Goal: Check status

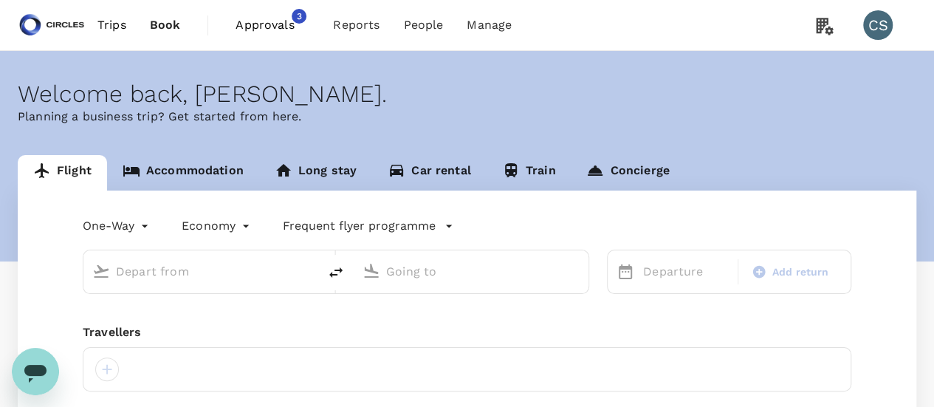
type input "[GEOGRAPHIC_DATA], [GEOGRAPHIC_DATA] (any)"
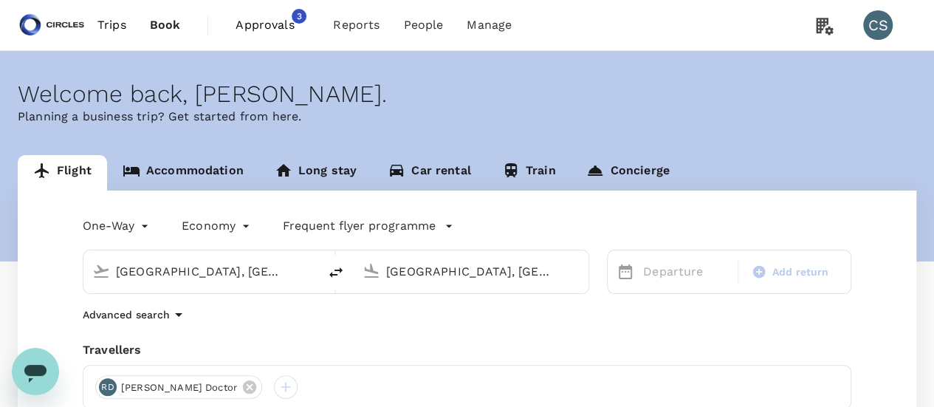
click at [261, 27] on span "Approvals" at bounding box center [273, 25] width 74 height 18
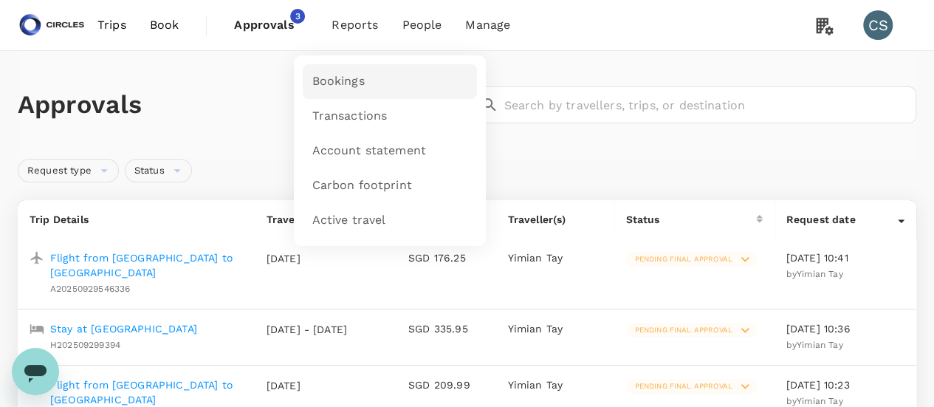
click at [339, 76] on span "Bookings" at bounding box center [338, 81] width 52 height 17
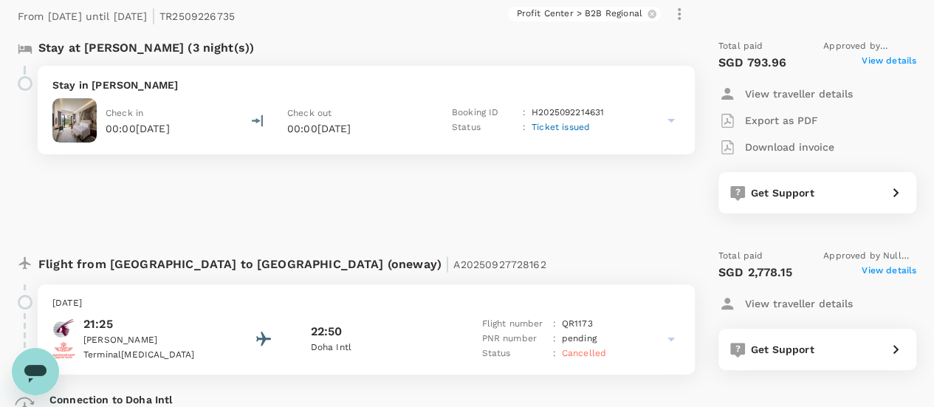
scroll to position [106, 0]
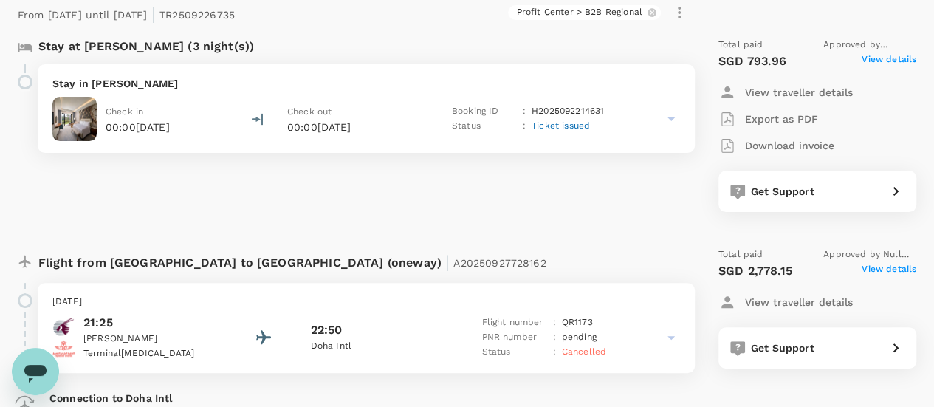
click at [887, 266] on span "View details" at bounding box center [889, 271] width 55 height 18
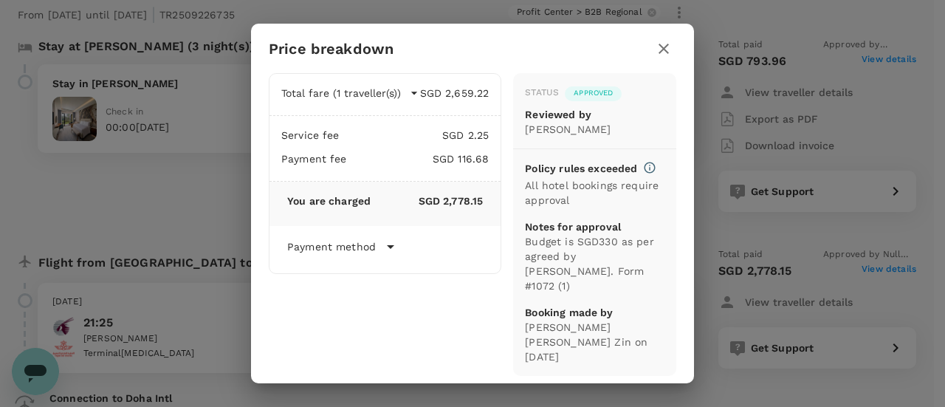
click at [411, 100] on icon "button" at bounding box center [414, 93] width 15 height 15
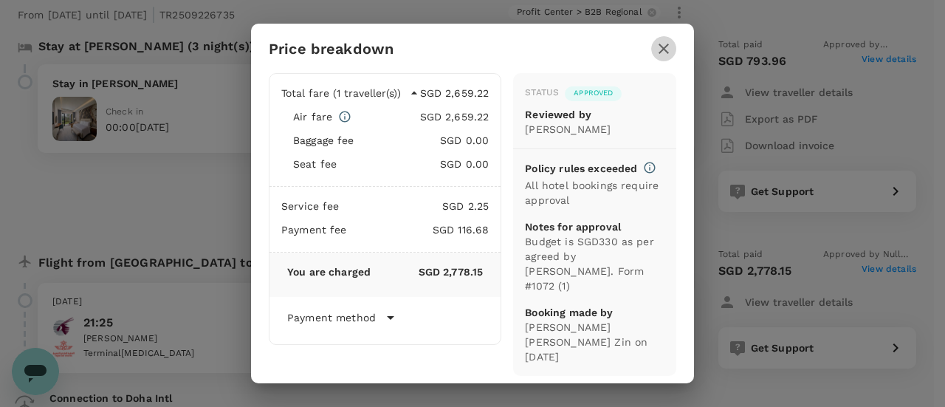
click at [660, 54] on icon "button" at bounding box center [664, 49] width 10 height 10
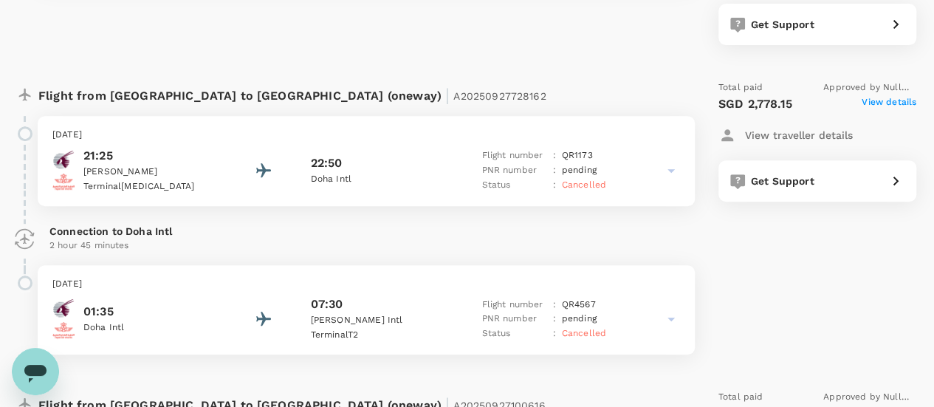
scroll to position [274, 0]
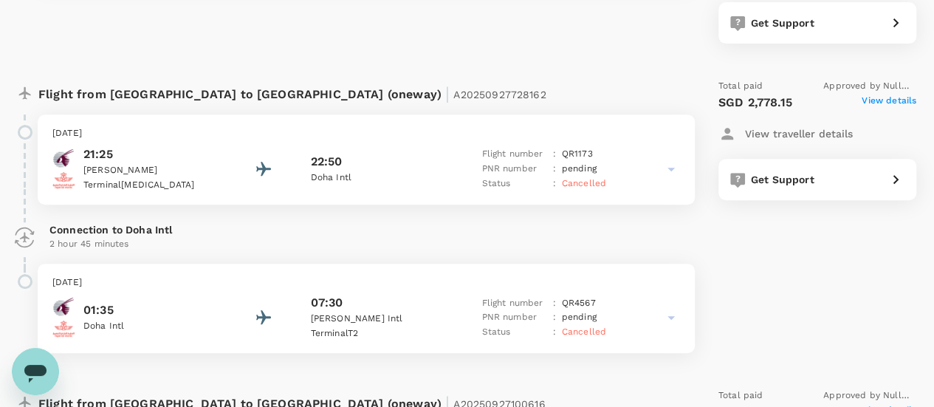
click at [665, 170] on icon at bounding box center [671, 169] width 18 height 18
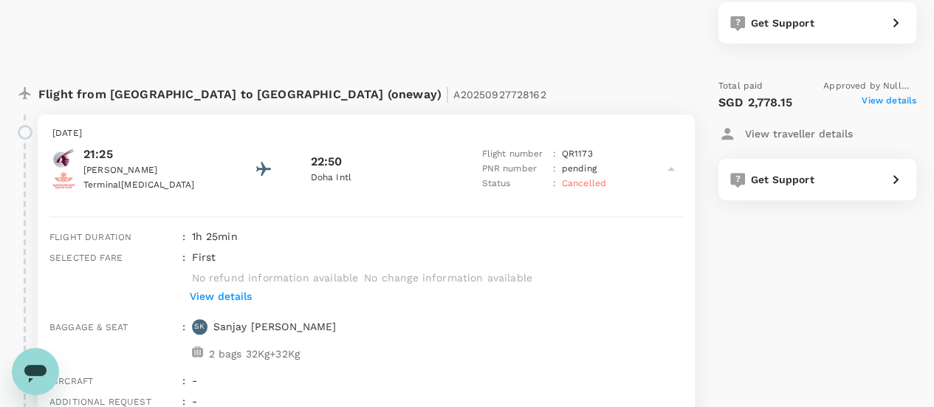
click at [665, 170] on icon at bounding box center [671, 169] width 18 height 18
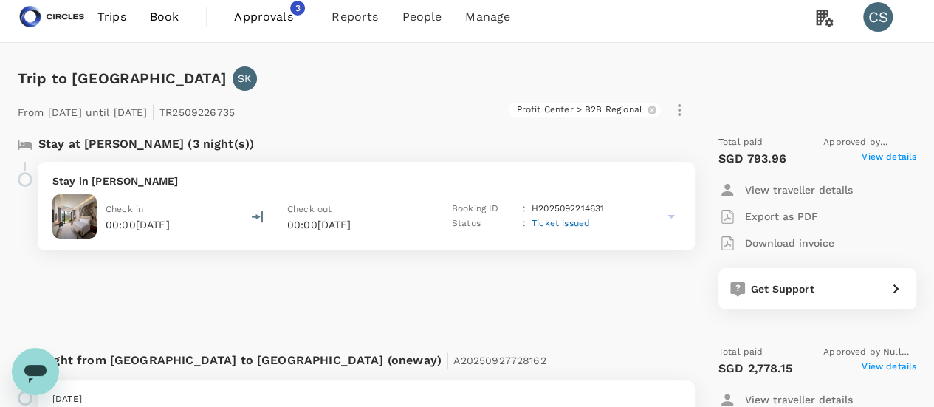
scroll to position [7, 0]
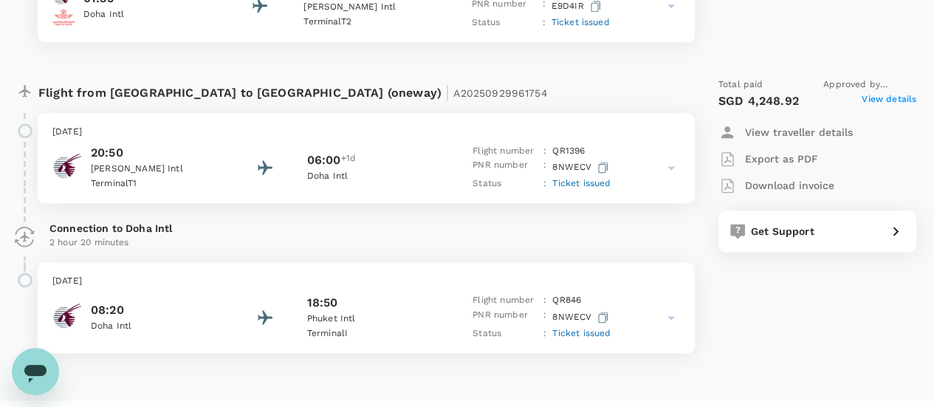
scroll to position [928, 0]
